Goal: Task Accomplishment & Management: Manage account settings

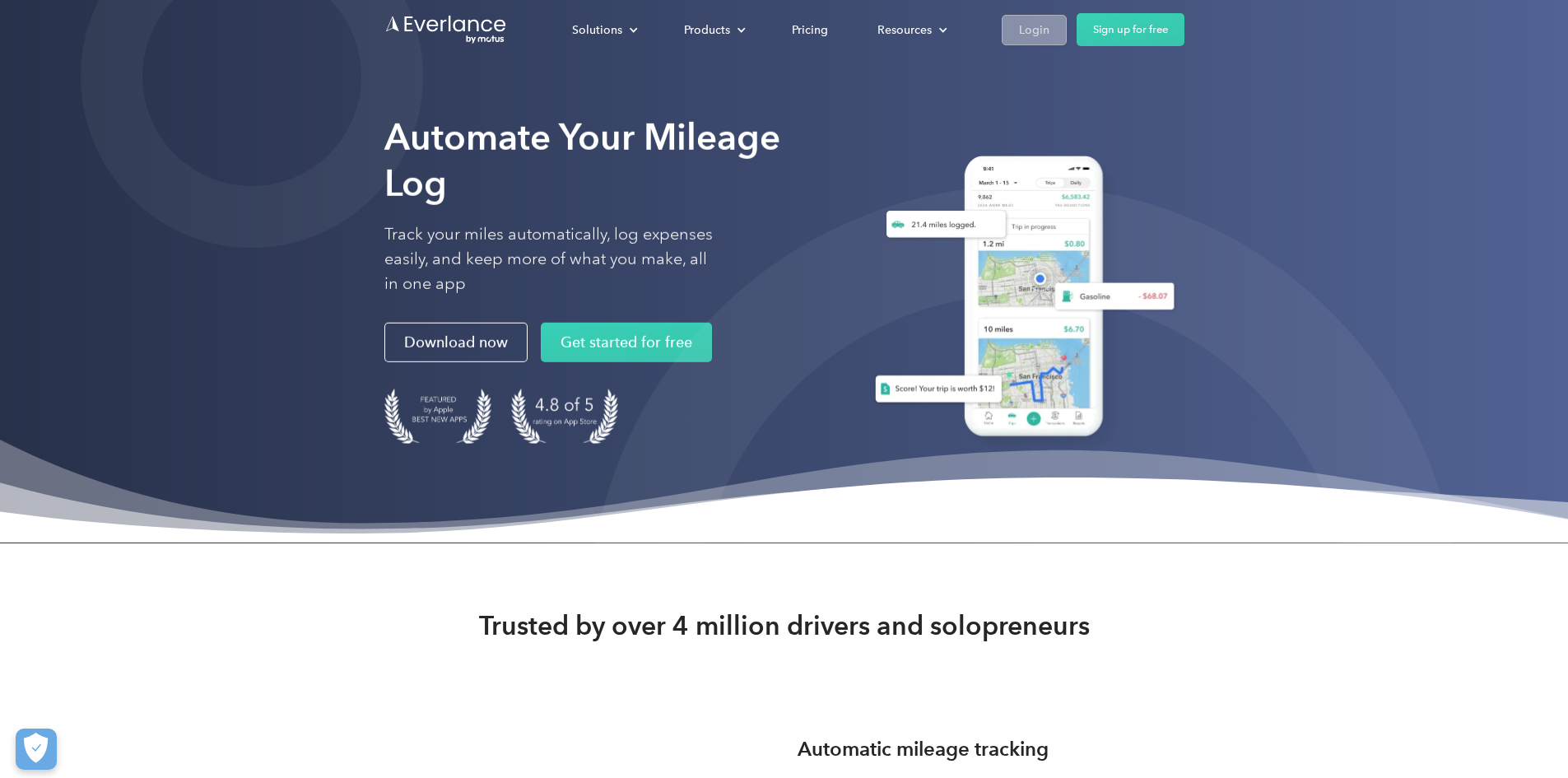
click at [1050, 31] on div "Login" at bounding box center [1033, 29] width 30 height 20
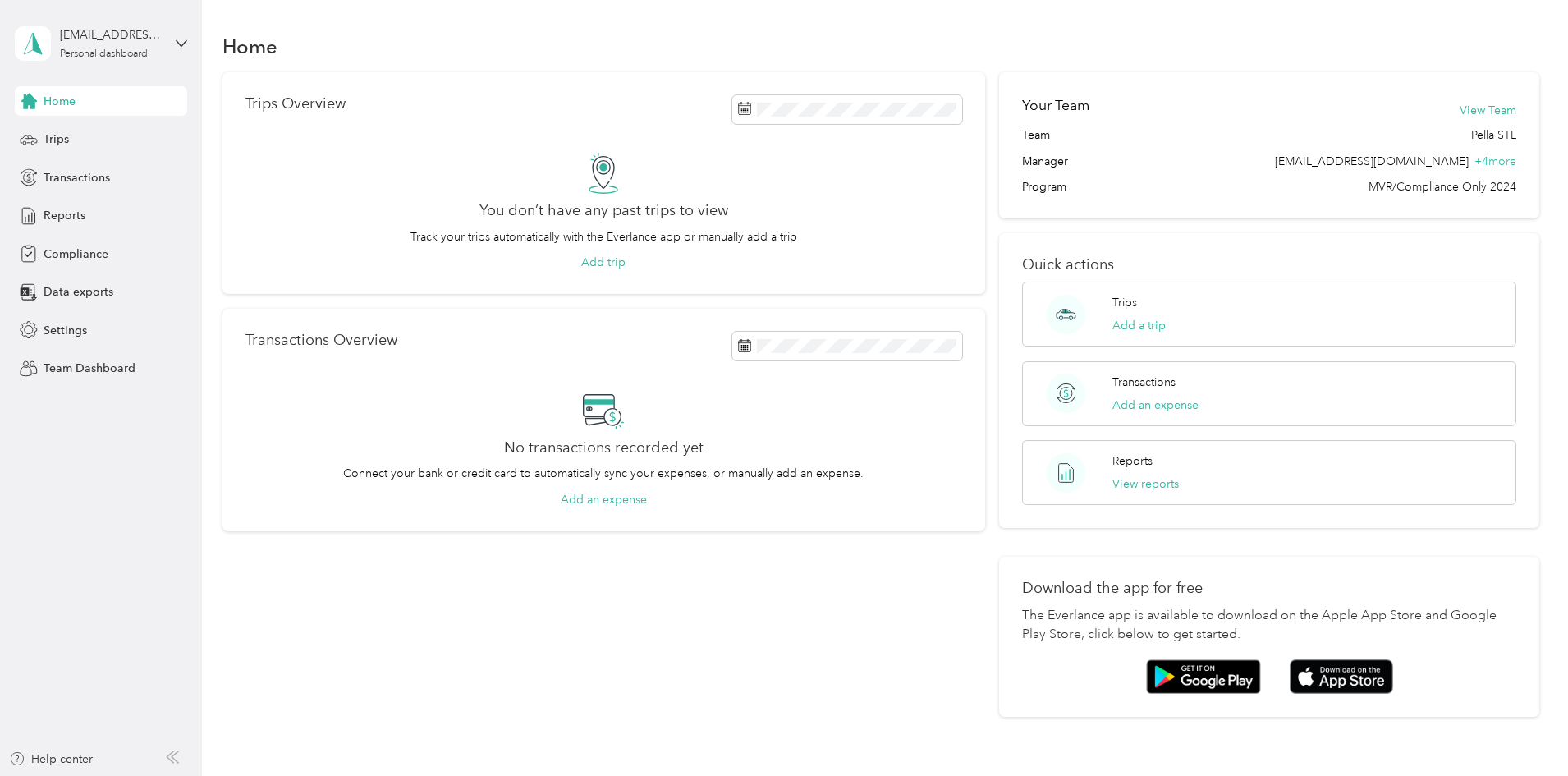
click at [169, 34] on div "[EMAIL_ADDRESS][DOMAIN_NAME] Personal dashboard" at bounding box center [100, 43] width 172 height 57
click at [74, 131] on div "Team dashboard" at bounding box center [73, 135] width 88 height 18
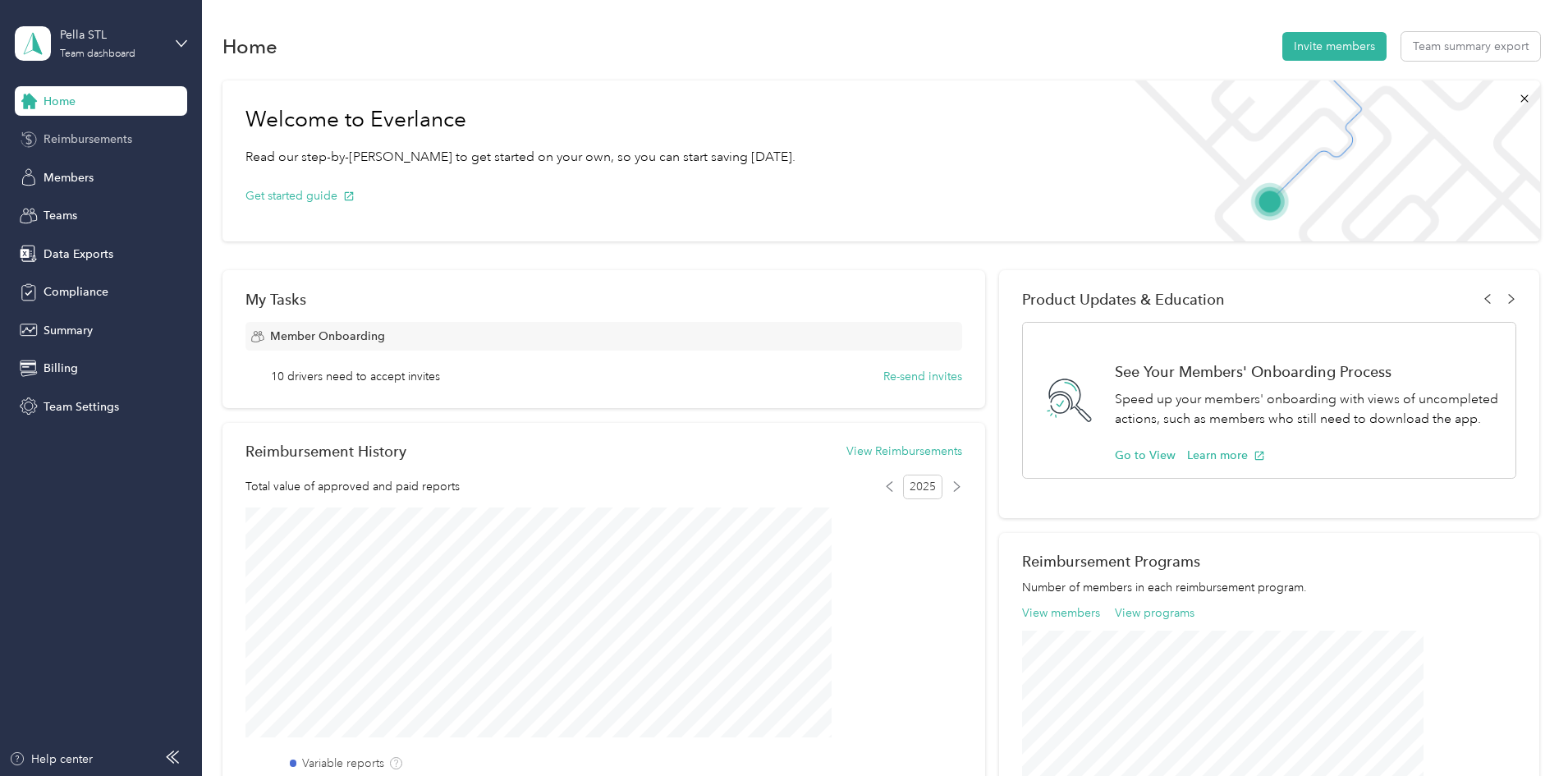
click at [95, 129] on div "Reimbursements" at bounding box center [100, 139] width 172 height 29
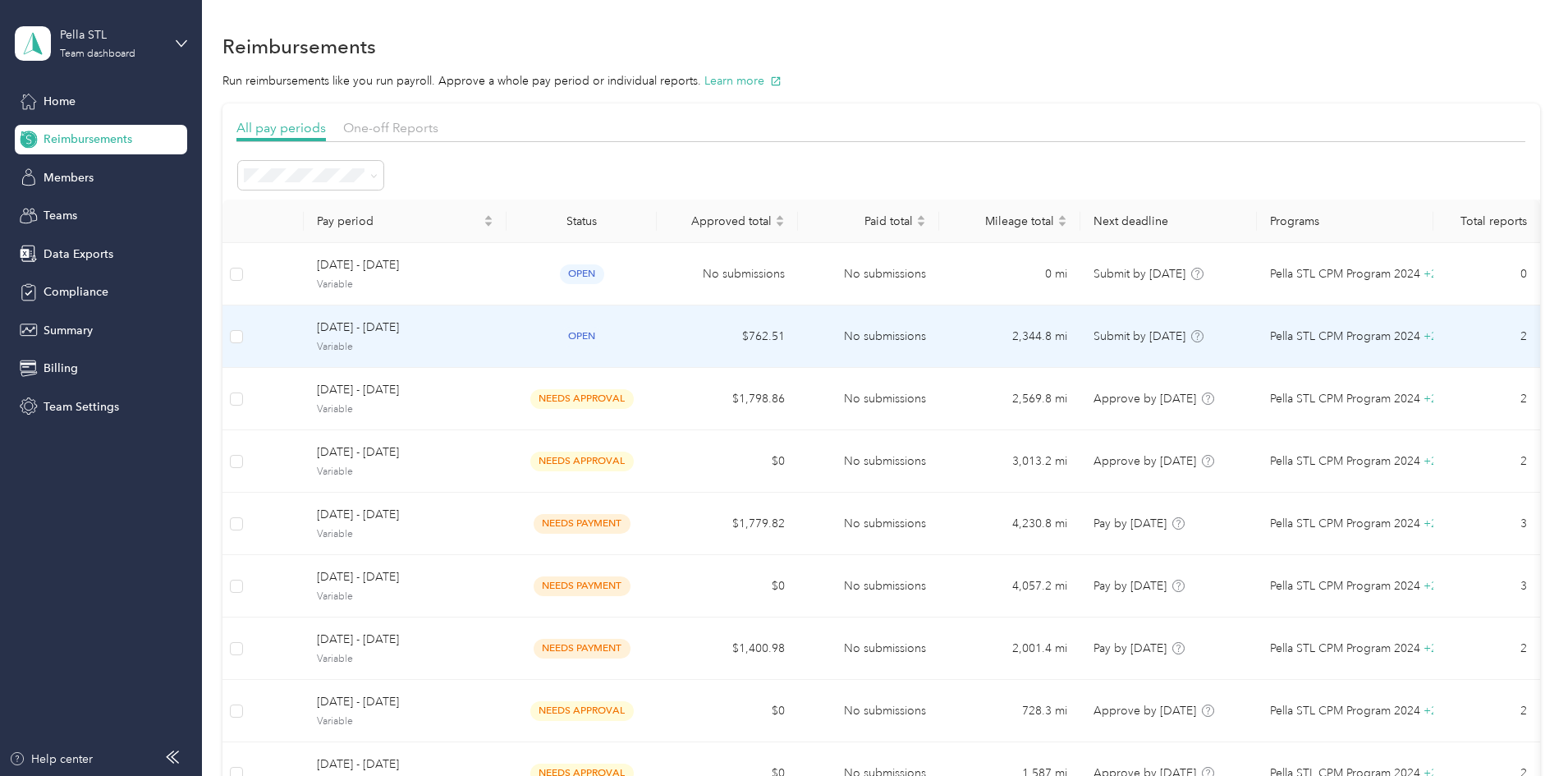
click at [493, 328] on span "[DATE] - [DATE]" at bounding box center [405, 327] width 176 height 18
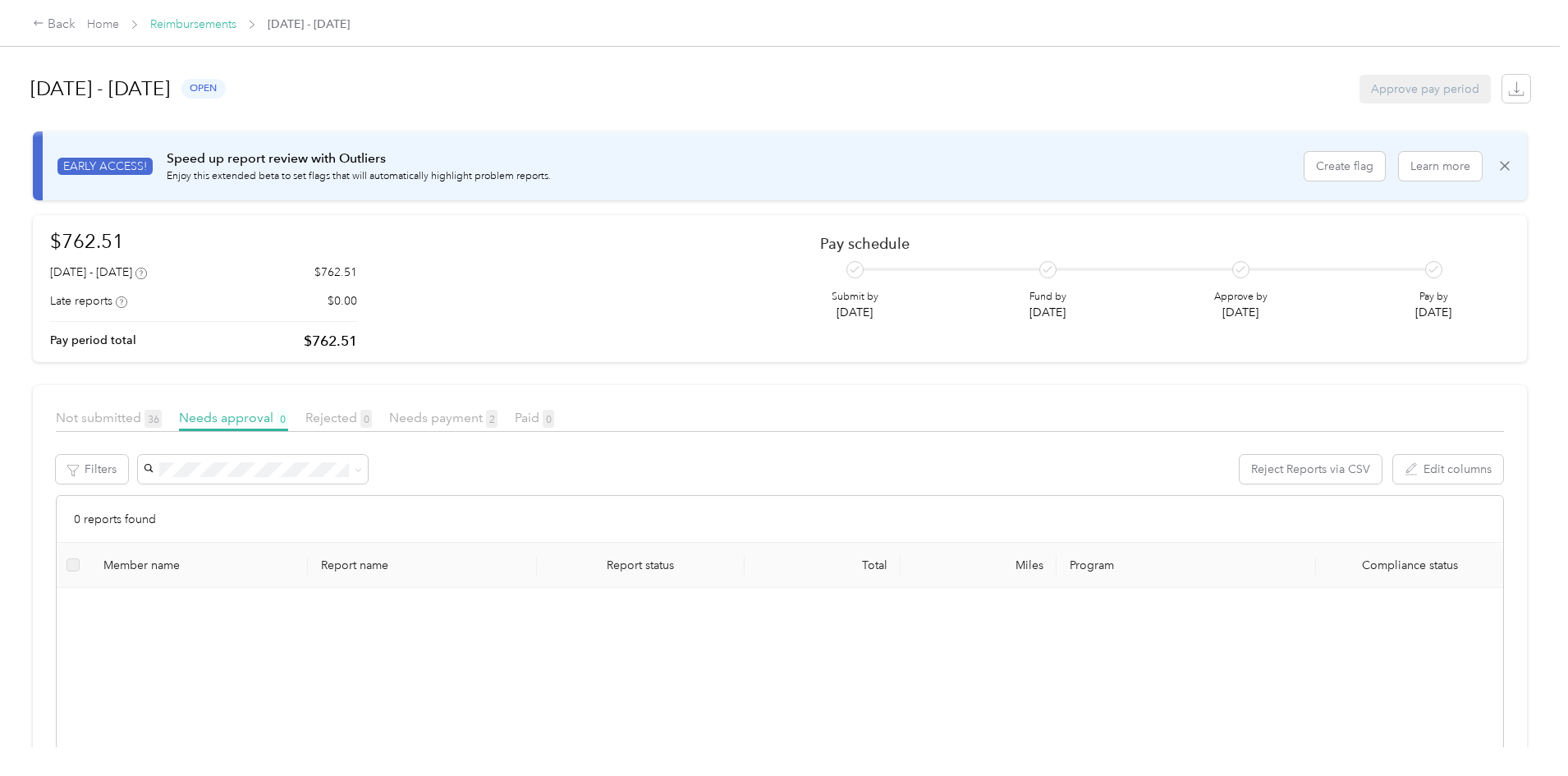
click at [237, 24] on link "Reimbursements" at bounding box center [193, 24] width 87 height 14
